Goal: Information Seeking & Learning: Find specific page/section

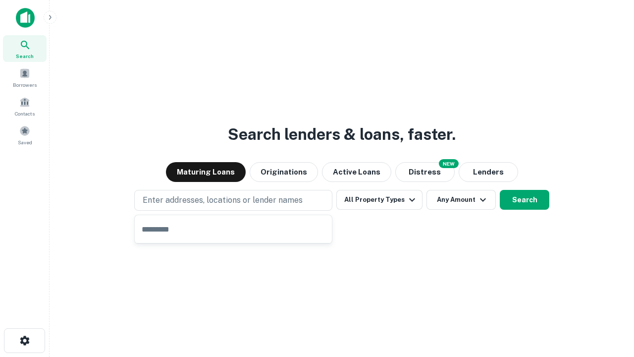
type input "**********"
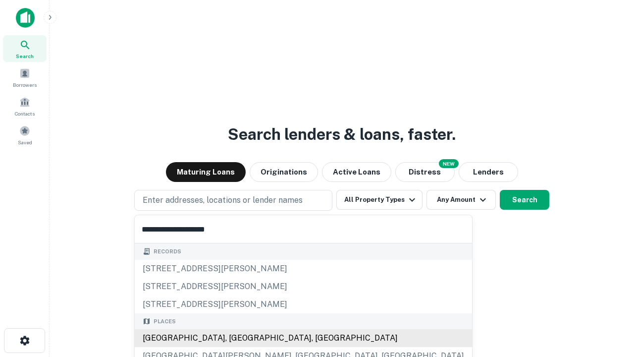
click at [237, 338] on div "[GEOGRAPHIC_DATA], [GEOGRAPHIC_DATA], [GEOGRAPHIC_DATA]" at bounding box center [303, 338] width 337 height 18
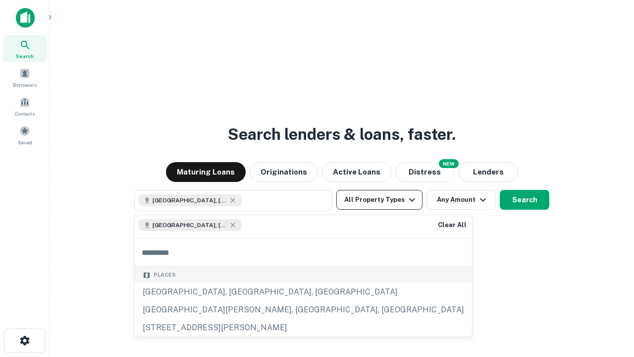
click at [380, 200] on button "All Property Types" at bounding box center [379, 200] width 86 height 20
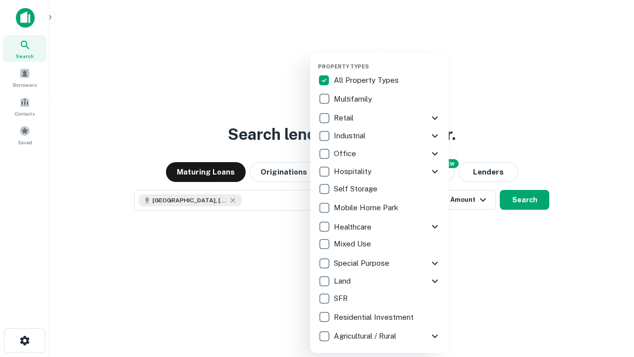
click at [387, 60] on button "button" at bounding box center [387, 60] width 139 height 0
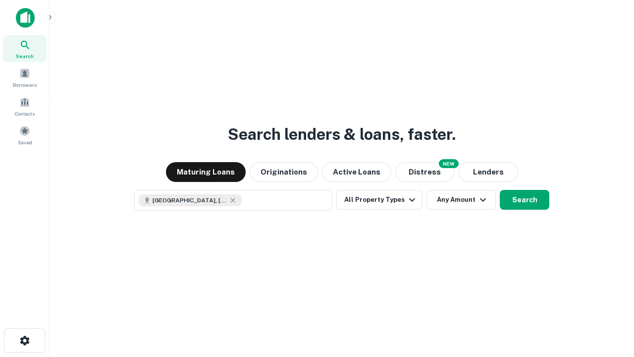
scroll to position [16, 0]
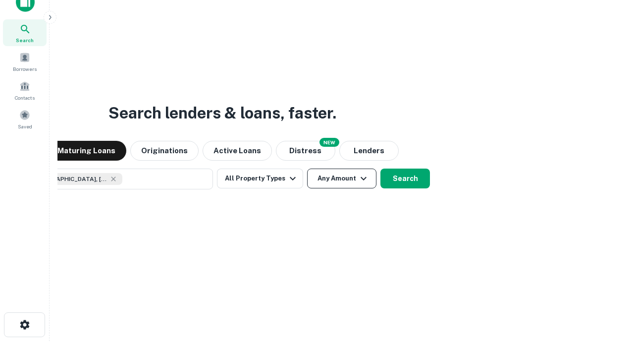
click at [307, 168] on button "Any Amount" at bounding box center [341, 178] width 69 height 20
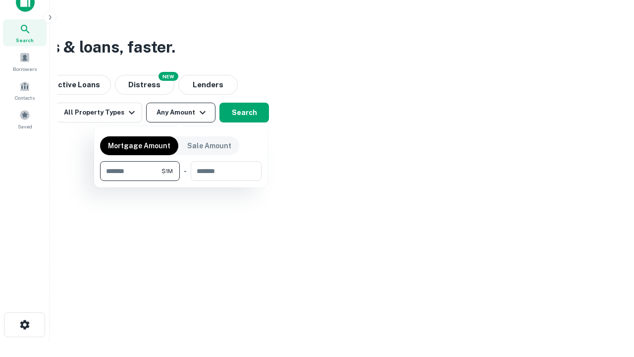
type input "*******"
click at [181, 181] on button "button" at bounding box center [181, 181] width 162 height 0
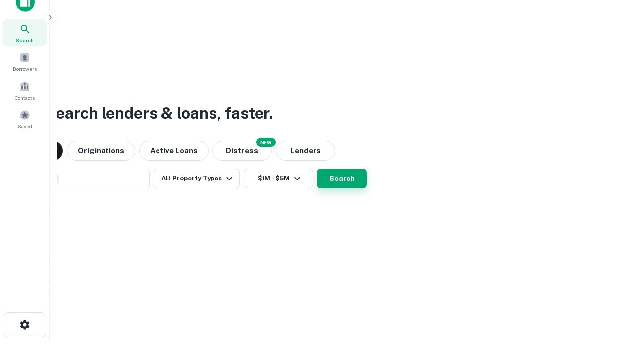
click at [317, 168] on button "Search" at bounding box center [342, 178] width 50 height 20
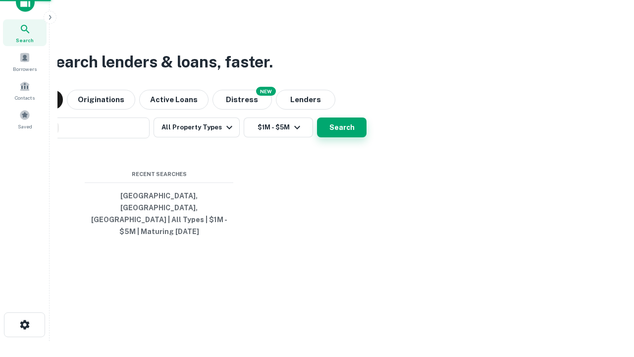
scroll to position [32, 280]
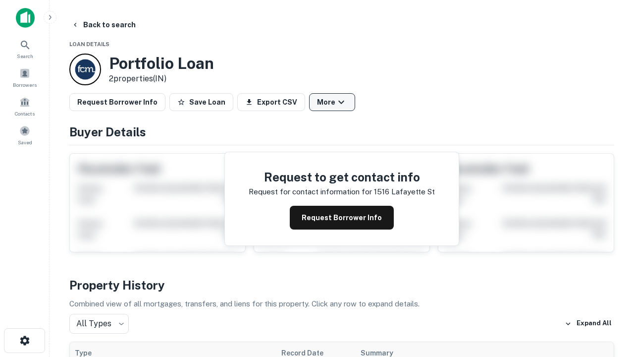
click at [332, 102] on button "More" at bounding box center [332, 102] width 46 height 18
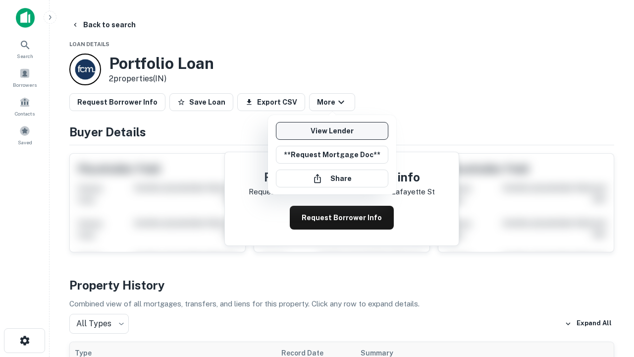
click at [332, 131] on link "View Lender" at bounding box center [332, 131] width 112 height 18
